Goal: Find specific page/section: Find specific page/section

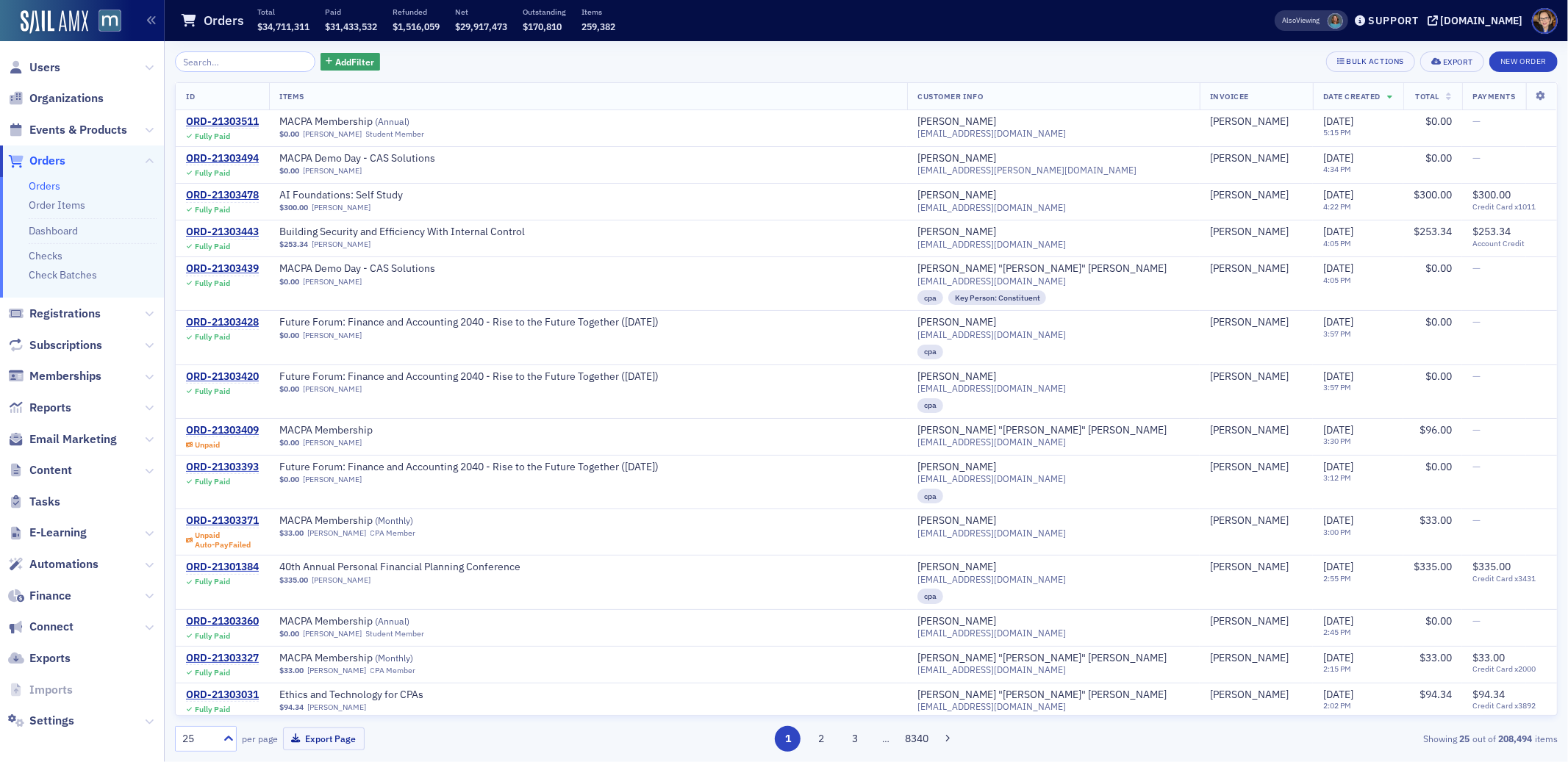
click at [40, 159] on span "Orders" at bounding box center [48, 161] width 36 height 16
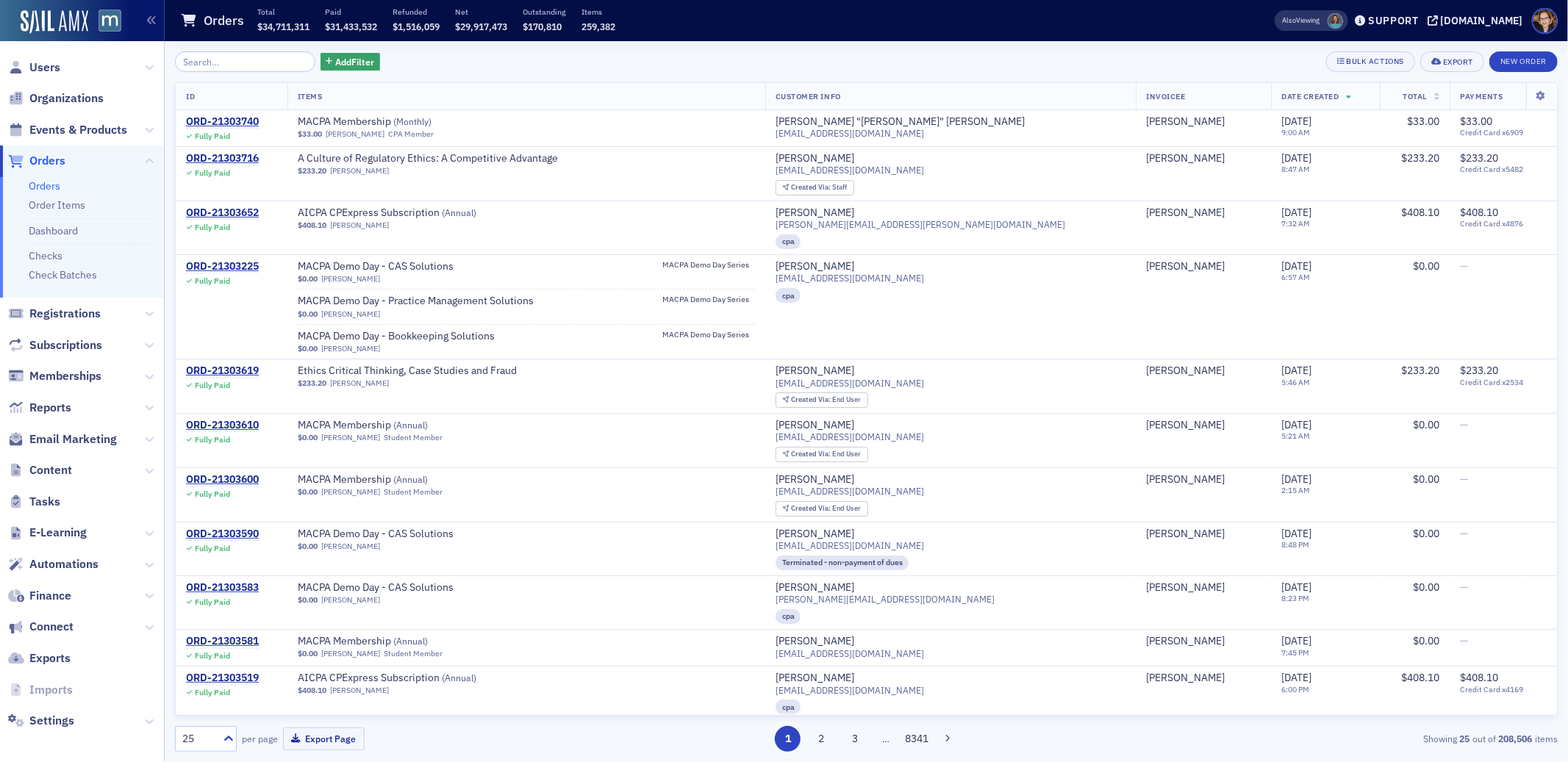
click at [45, 157] on span "Orders" at bounding box center [48, 161] width 36 height 16
click at [49, 161] on span "Orders" at bounding box center [48, 161] width 36 height 16
click at [68, 131] on span "Events & Products" at bounding box center [78, 129] width 98 height 16
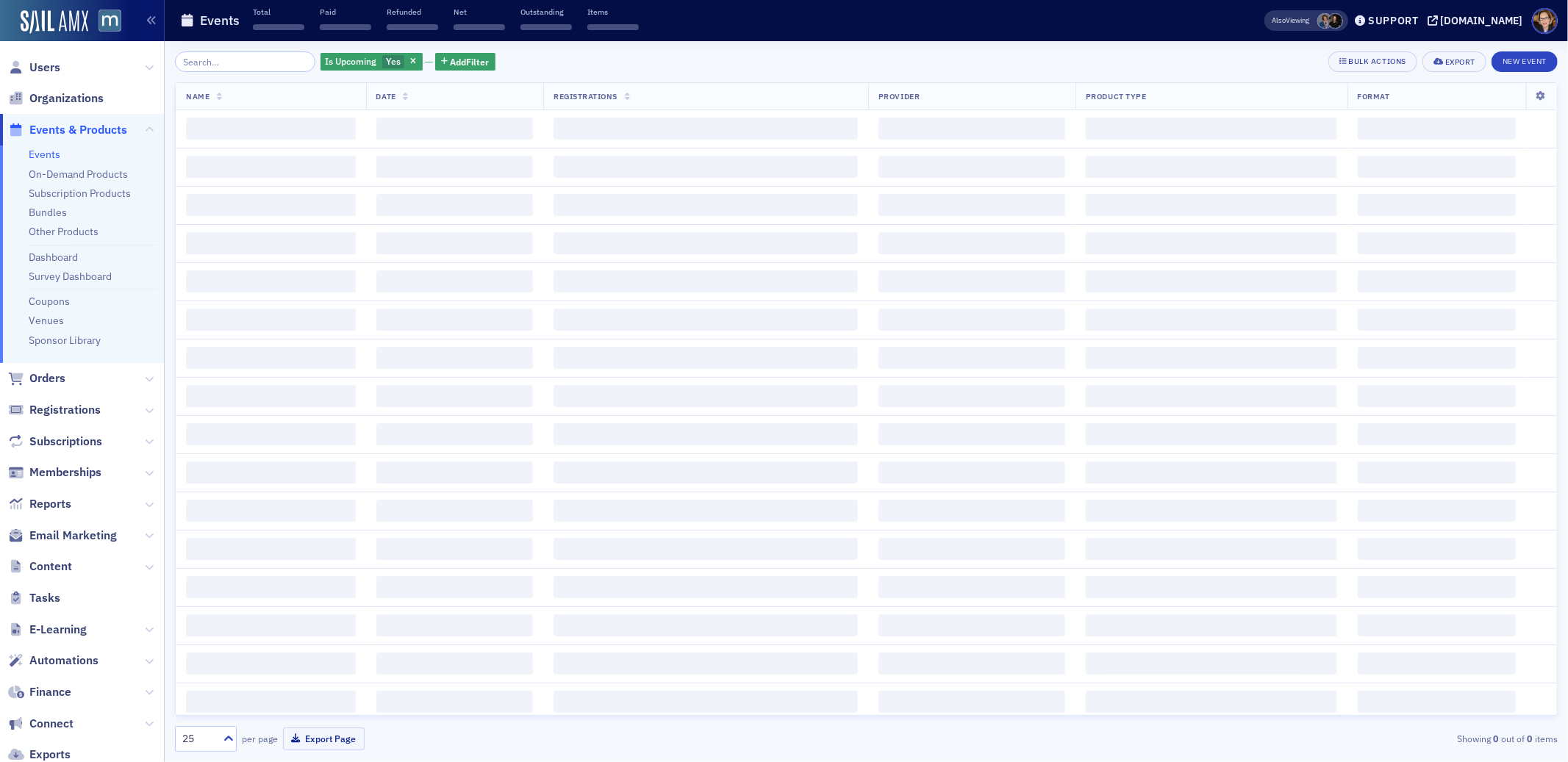
click at [232, 64] on input "search" at bounding box center [245, 62] width 141 height 21
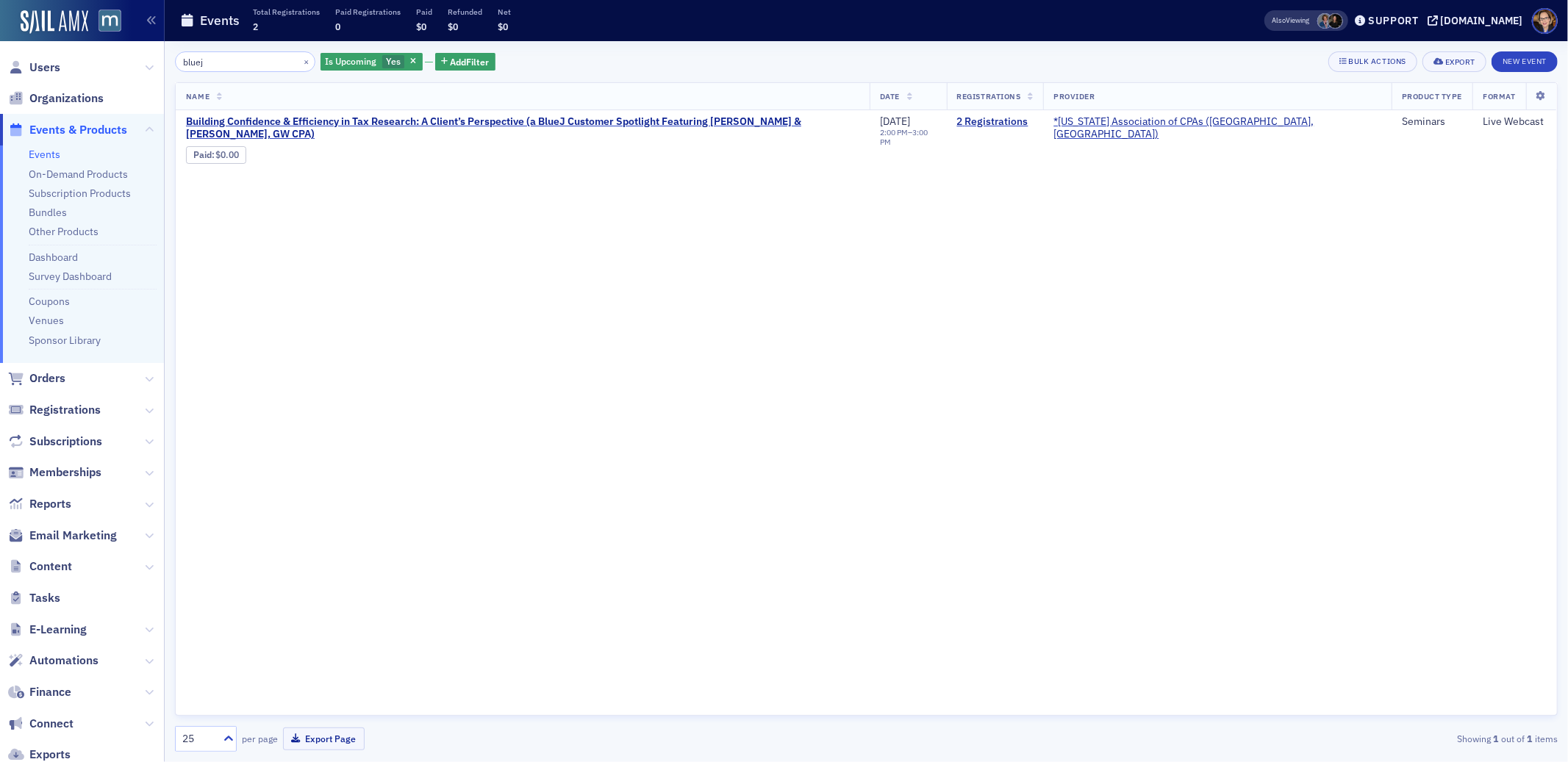
type input "bluej"
